Goal: Task Accomplishment & Management: Complete application form

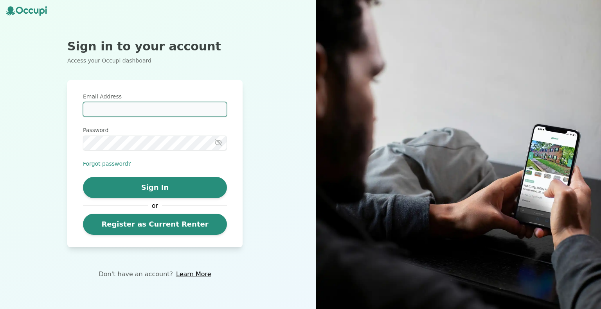
click at [158, 108] on input "Email Address" at bounding box center [155, 109] width 144 height 15
click at [265, 172] on div "Sign in to your account Access your Occupi dashboard Email Address Password For…" at bounding box center [155, 154] width 310 height 309
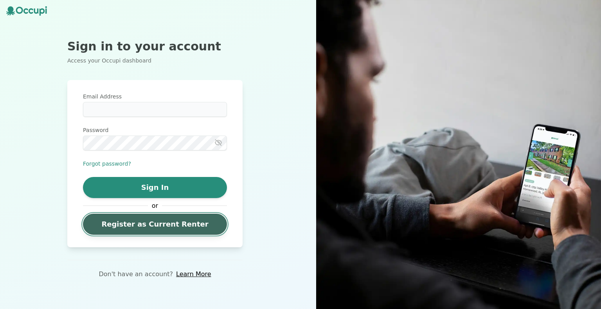
click at [186, 229] on link "Register as Current Renter" at bounding box center [155, 224] width 144 height 21
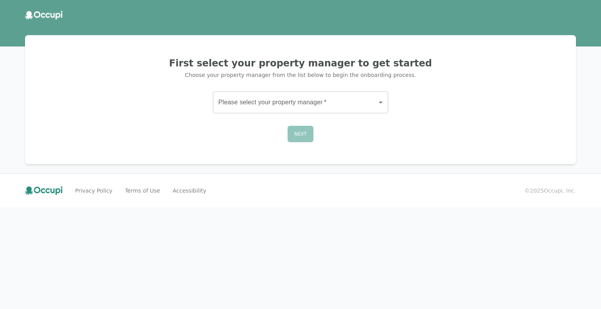
click at [357, 111] on body "First select your property manager to get started Choose your property manager …" at bounding box center [300, 154] width 601 height 309
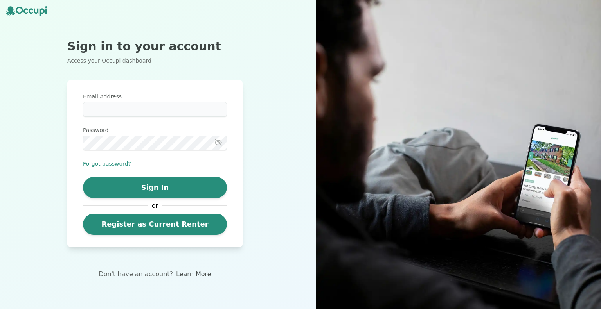
click at [191, 277] on link "Learn More" at bounding box center [193, 274] width 35 height 9
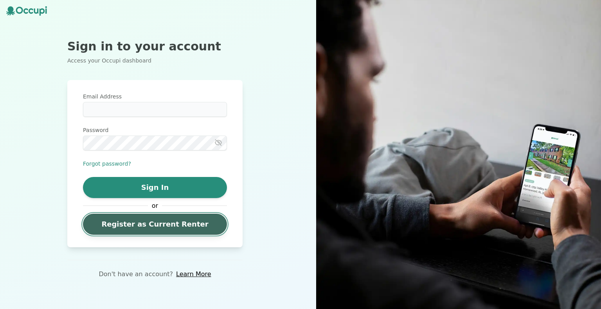
click at [194, 228] on link "Register as Current Renter" at bounding box center [155, 224] width 144 height 21
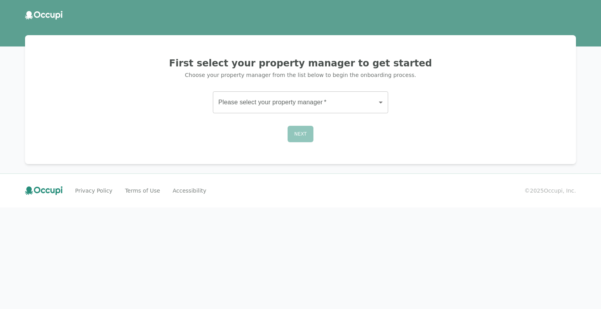
click at [313, 102] on body "First select your property manager to get started Choose your property manager …" at bounding box center [300, 154] width 601 height 309
